Goal: Transaction & Acquisition: Purchase product/service

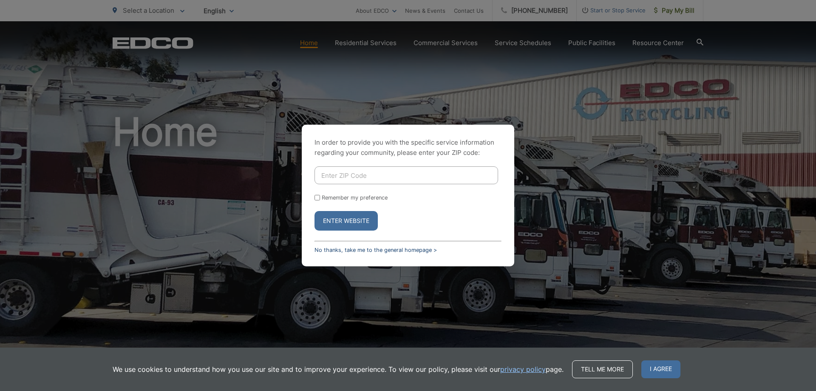
click at [330, 250] on link "No thanks, take me to the general homepage >" at bounding box center [375, 249] width 122 height 6
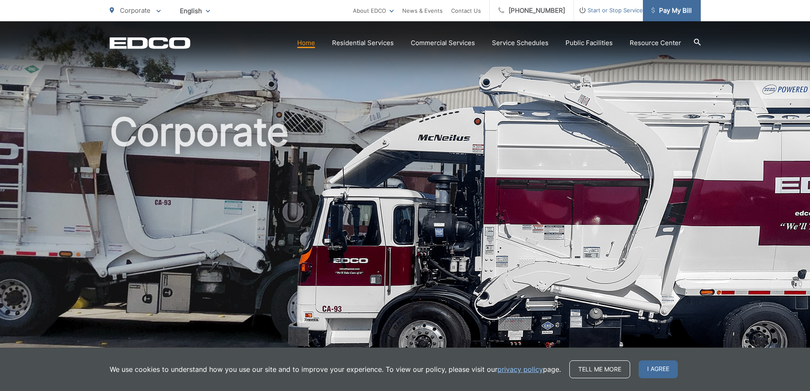
click at [665, 7] on span "Pay My Bill" at bounding box center [671, 11] width 40 height 10
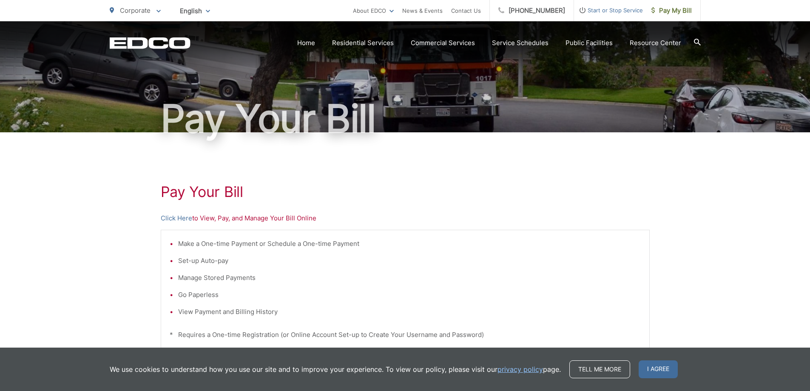
scroll to position [127, 0]
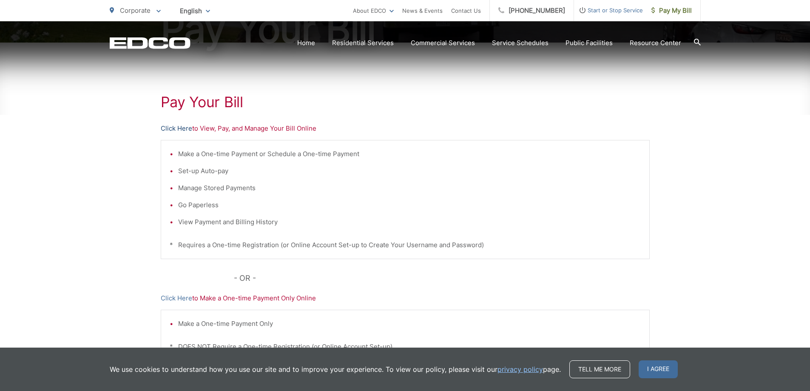
click at [184, 128] on link "Click Here" at bounding box center [176, 128] width 31 height 10
